Goal: Check status: Check status

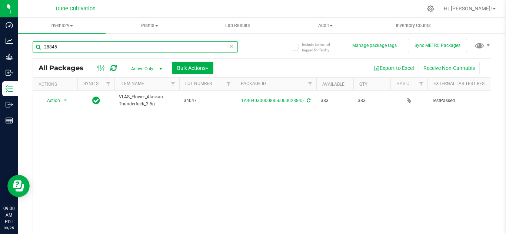
click at [68, 45] on input "28845" at bounding box center [135, 46] width 205 height 11
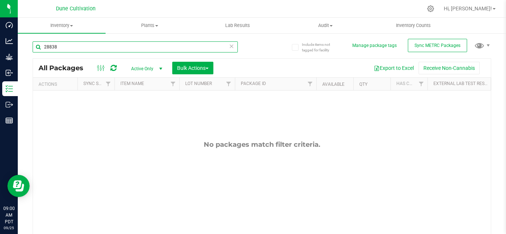
type input "28838"
click at [160, 70] on span "select" at bounding box center [161, 69] width 6 height 6
click at [141, 115] on li "All" at bounding box center [145, 113] width 40 height 11
click at [66, 46] on input "28838" at bounding box center [135, 46] width 205 height 11
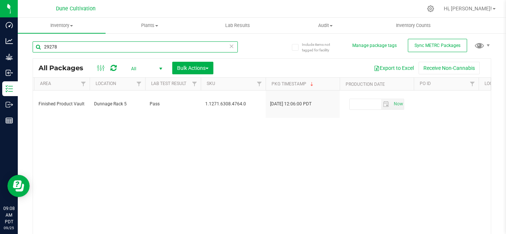
type input "29278"
